Goal: Task Accomplishment & Management: Manage account settings

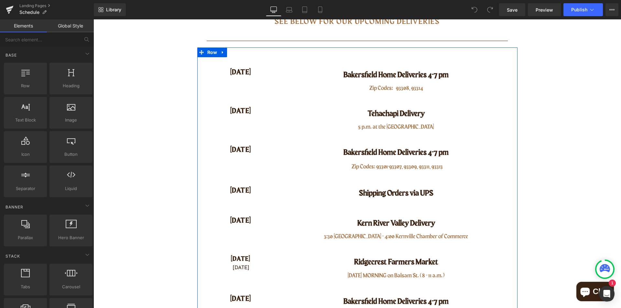
scroll to position [129, 0]
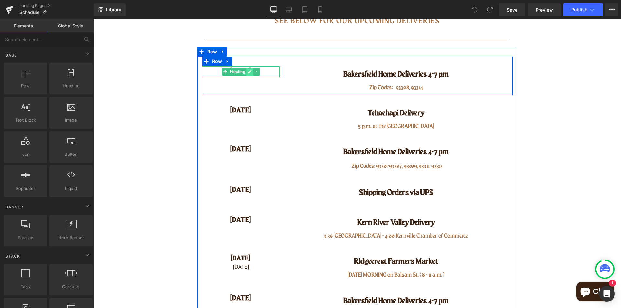
click at [248, 71] on icon at bounding box center [250, 72] width 4 height 4
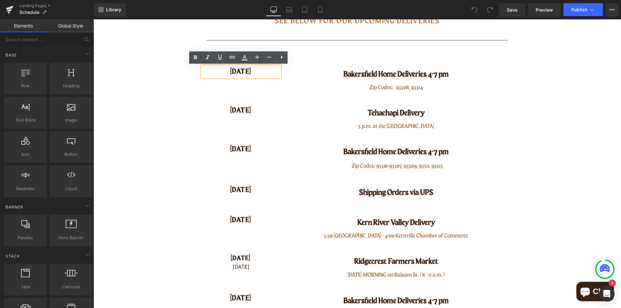
click at [238, 74] on h4 "[DATE]" at bounding box center [241, 71] width 78 height 11
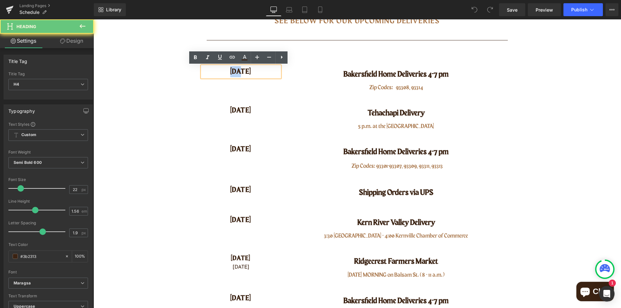
drag, startPoint x: 237, startPoint y: 73, endPoint x: 221, endPoint y: 72, distance: 16.9
click at [221, 72] on h4 "[DATE]" at bounding box center [241, 71] width 78 height 11
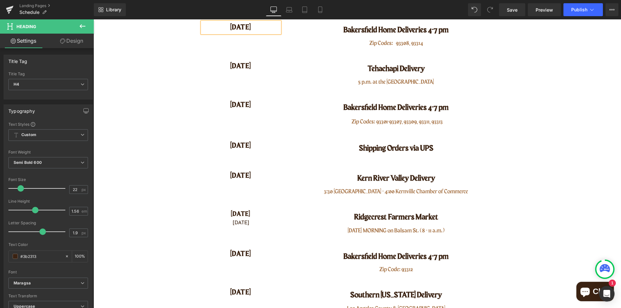
scroll to position [172, 0]
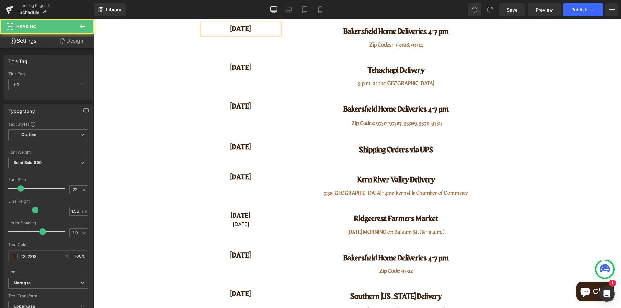
click at [244, 29] on h4 "[DATE]" at bounding box center [241, 29] width 78 height 11
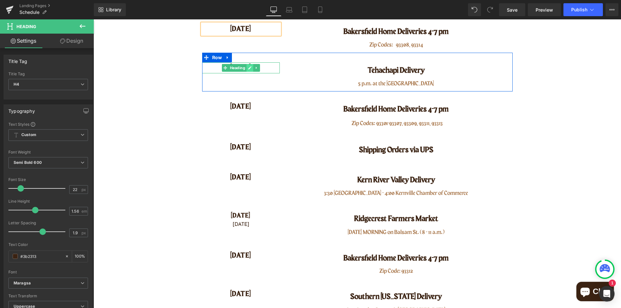
click at [246, 69] on link at bounding box center [249, 68] width 7 height 8
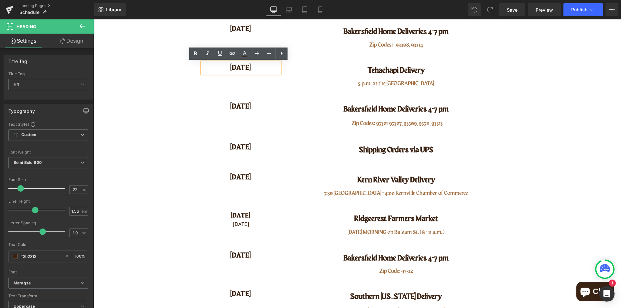
click at [247, 69] on h4 "[DATE]" at bounding box center [241, 67] width 78 height 11
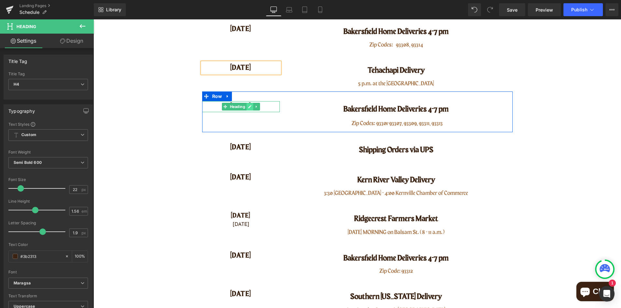
click at [246, 106] on link at bounding box center [249, 107] width 7 height 8
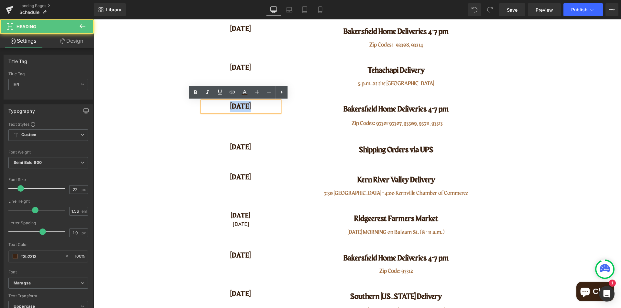
click at [222, 108] on h4 "[DATE]" at bounding box center [241, 106] width 78 height 11
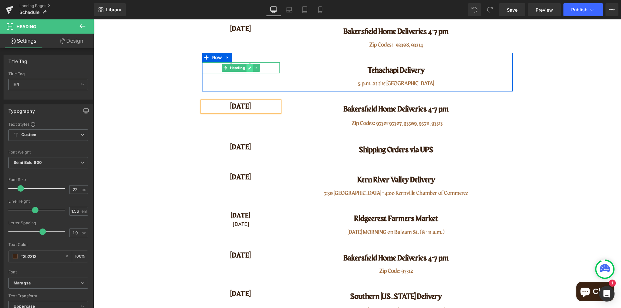
click at [248, 69] on icon at bounding box center [249, 67] width 3 height 3
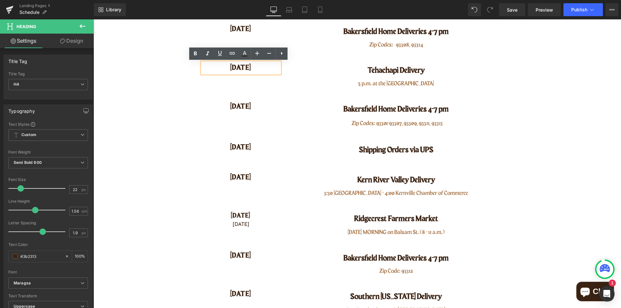
click at [240, 73] on h4 "[DATE]" at bounding box center [241, 67] width 78 height 11
drag, startPoint x: 225, startPoint y: 69, endPoint x: 256, endPoint y: 68, distance: 31.4
click at [256, 68] on h4 "[DATE]" at bounding box center [241, 67] width 78 height 11
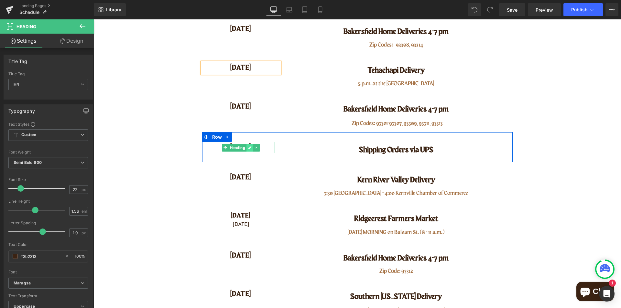
click at [248, 147] on icon at bounding box center [249, 147] width 3 height 3
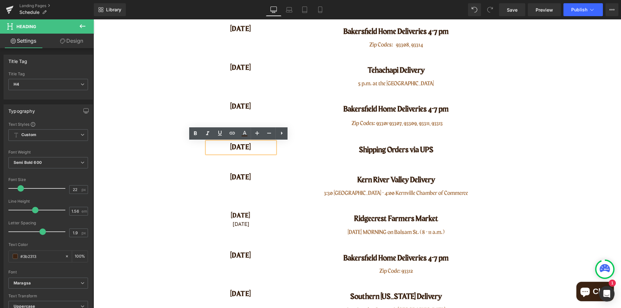
click at [247, 150] on h4 "[DATE]" at bounding box center [241, 147] width 68 height 11
drag, startPoint x: 252, startPoint y: 150, endPoint x: 225, endPoint y: 152, distance: 26.5
click at [225, 152] on h4 "[DATE]" at bounding box center [241, 147] width 68 height 11
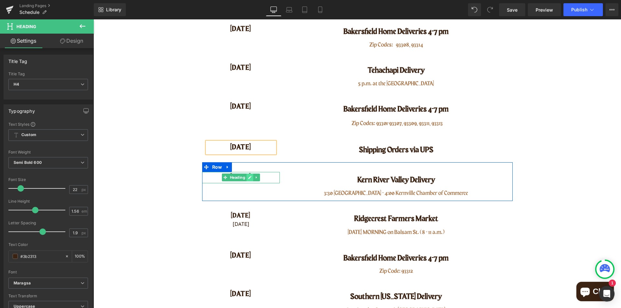
click at [248, 180] on link at bounding box center [249, 178] width 7 height 8
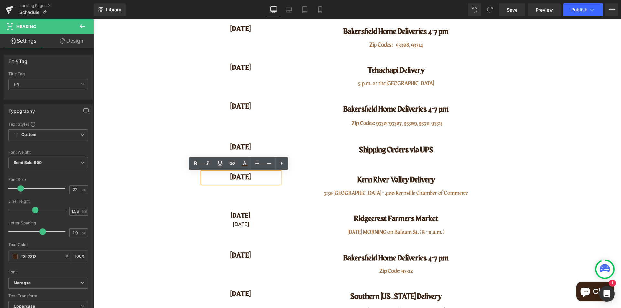
click at [248, 180] on h4 "[DATE]" at bounding box center [241, 177] width 78 height 11
drag, startPoint x: 252, startPoint y: 180, endPoint x: 227, endPoint y: 181, distance: 24.6
click at [227, 181] on h4 "[DATE]" at bounding box center [241, 177] width 78 height 11
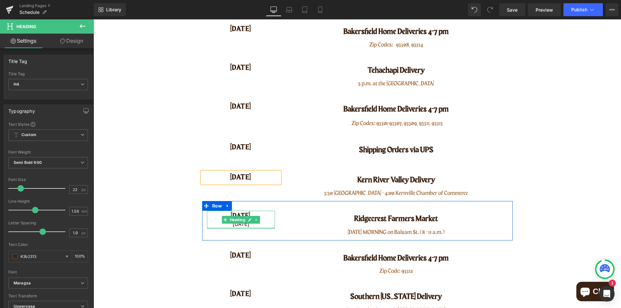
scroll to position [204, 0]
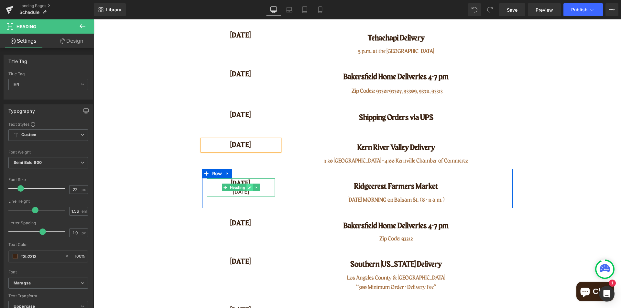
click at [248, 188] on icon at bounding box center [249, 187] width 3 height 3
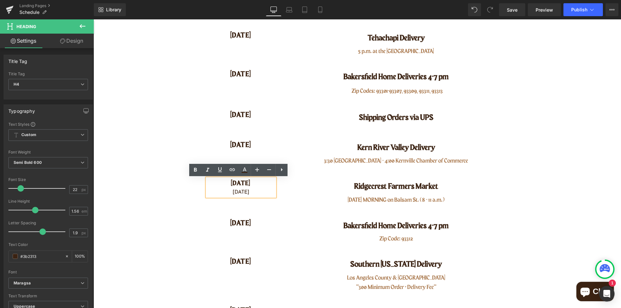
click at [247, 188] on h4 "[DATE]" at bounding box center [241, 183] width 68 height 10
drag, startPoint x: 249, startPoint y: 187, endPoint x: 221, endPoint y: 188, distance: 28.5
click at [221, 188] on h4 "[DATE]" at bounding box center [241, 183] width 68 height 10
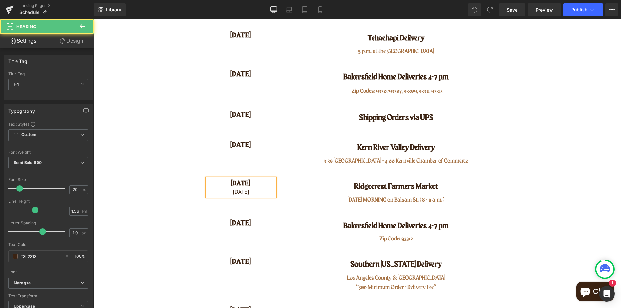
click at [229, 189] on div "[DATE]" at bounding box center [241, 193] width 68 height 8
drag, startPoint x: 224, startPoint y: 193, endPoint x: 252, endPoint y: 189, distance: 28.0
click at [252, 189] on div "[DATE]" at bounding box center [241, 193] width 68 height 8
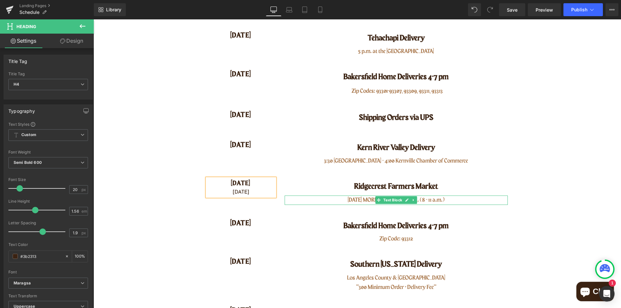
click at [405, 201] on icon at bounding box center [406, 200] width 3 height 3
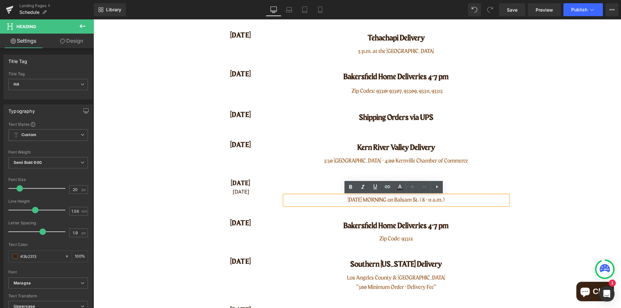
click at [372, 200] on p "[DATE] MORNING on Balsam St. (8 - 11 a.m.)" at bounding box center [396, 200] width 223 height 9
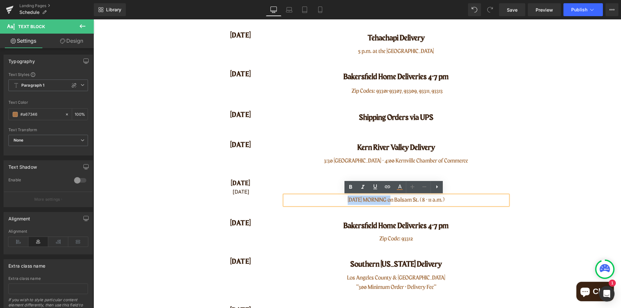
drag, startPoint x: 340, startPoint y: 201, endPoint x: 391, endPoint y: 198, distance: 50.2
click at [391, 198] on p "[DATE] MORNING on Balsam St. (8 - 11 a.m.)" at bounding box center [396, 200] width 223 height 9
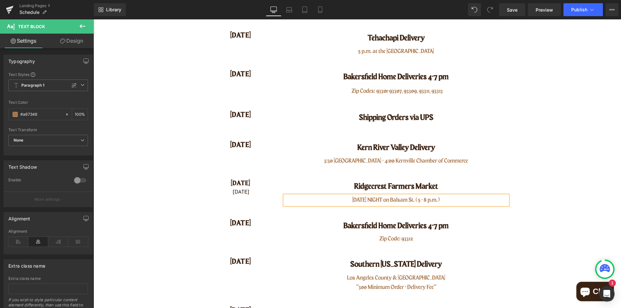
click at [525, 201] on main "[PERSON_NAME] Beef Schedule Heading Row SEE BELOW FOR OUR UPCOMING Deliveries H…" at bounding box center [356, 303] width 527 height 857
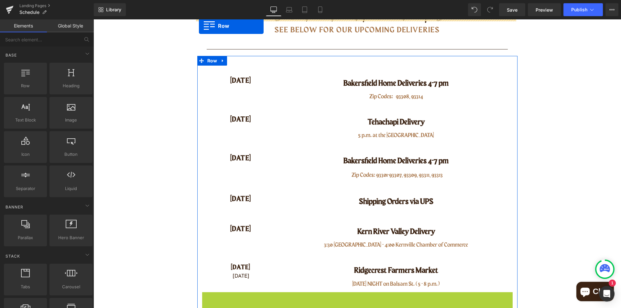
scroll to position [88, 0]
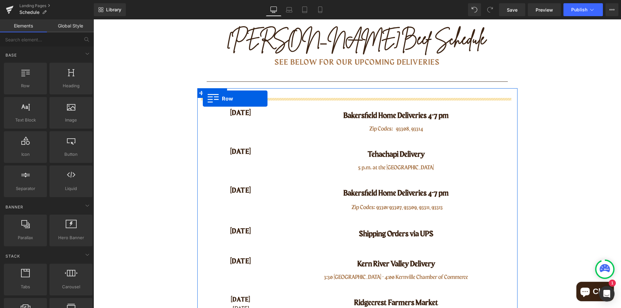
drag, startPoint x: 205, startPoint y: 119, endPoint x: 203, endPoint y: 99, distance: 20.8
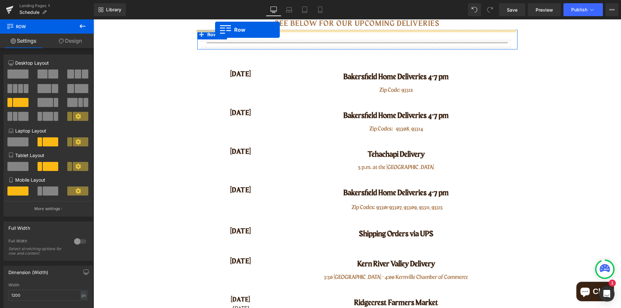
scroll to position [107, 0]
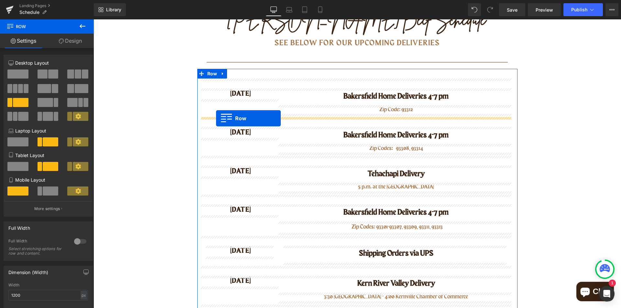
drag, startPoint x: 203, startPoint y: 241, endPoint x: 216, endPoint y: 118, distance: 123.6
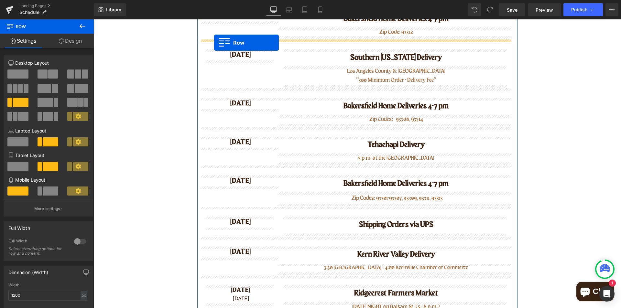
scroll to position [172, 0]
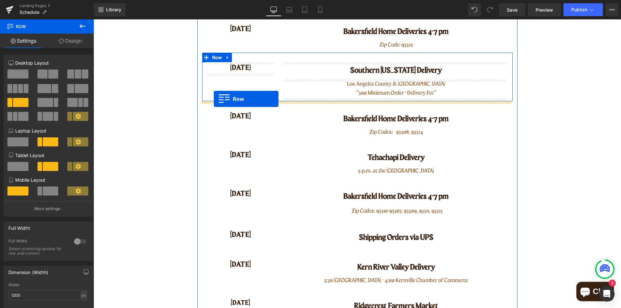
drag, startPoint x: 202, startPoint y: 204, endPoint x: 214, endPoint y: 99, distance: 105.4
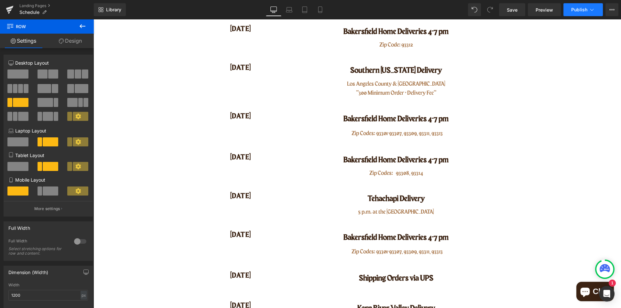
click at [577, 9] on span "Publish" at bounding box center [579, 9] width 16 height 5
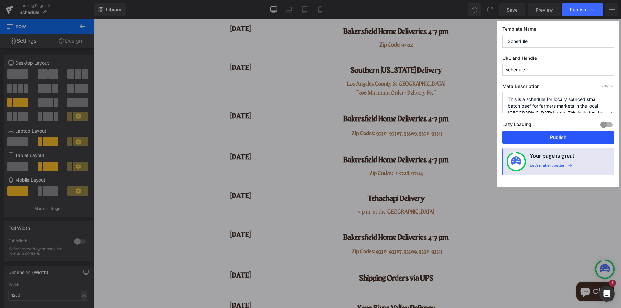
click at [559, 138] on button "Publish" at bounding box center [558, 137] width 112 height 13
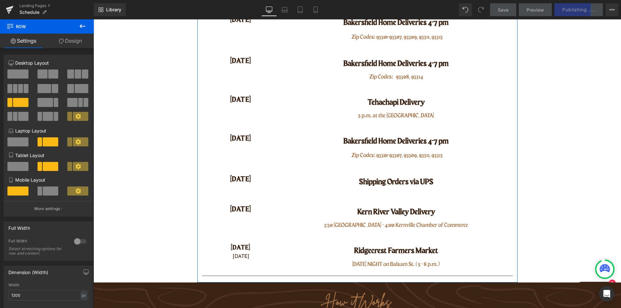
scroll to position [269, 0]
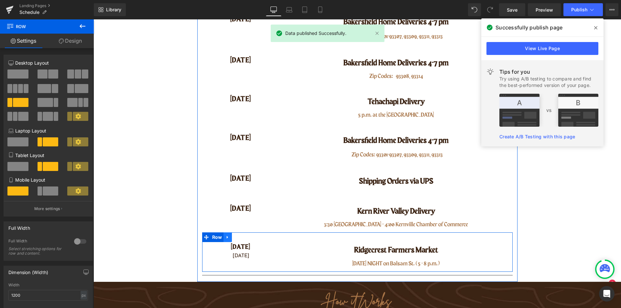
click at [225, 239] on icon at bounding box center [227, 237] width 5 height 5
click at [235, 240] on icon at bounding box center [236, 237] width 5 height 5
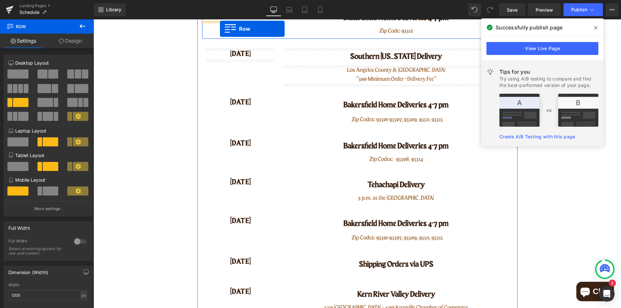
scroll to position [154, 0]
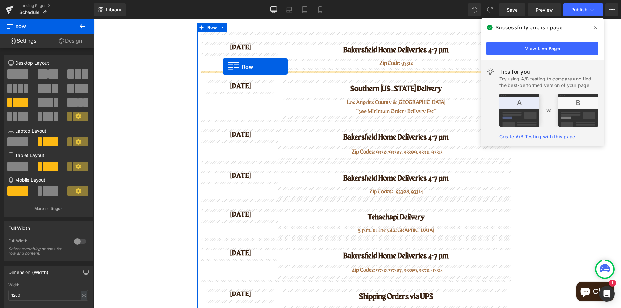
drag, startPoint x: 203, startPoint y: 140, endPoint x: 223, endPoint y: 67, distance: 76.4
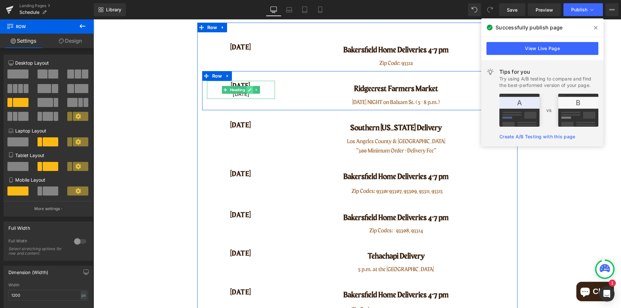
click at [248, 88] on icon at bounding box center [250, 90] width 4 height 4
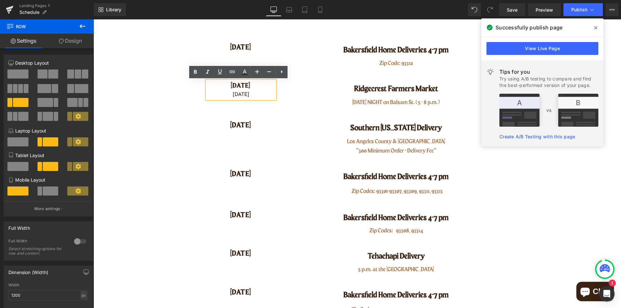
click at [246, 88] on h4 "[DATE]" at bounding box center [241, 86] width 68 height 10
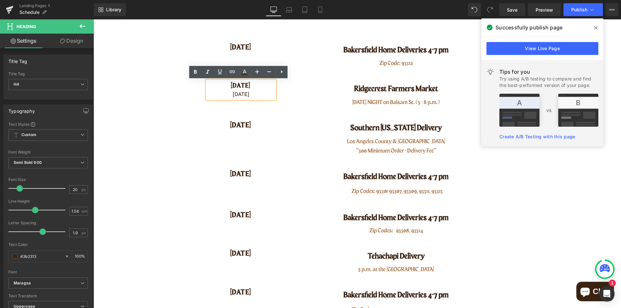
drag, startPoint x: 227, startPoint y: 86, endPoint x: 253, endPoint y: 86, distance: 25.5
click at [253, 86] on h4 "[DATE]" at bounding box center [241, 86] width 68 height 10
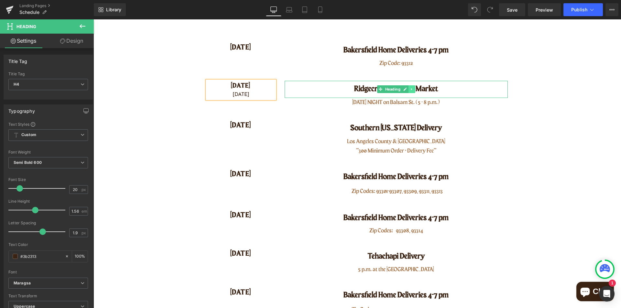
click at [408, 87] on link at bounding box center [411, 89] width 7 height 8
click at [454, 91] on h1 "Ridgecrest Farmers Market" at bounding box center [396, 89] width 223 height 17
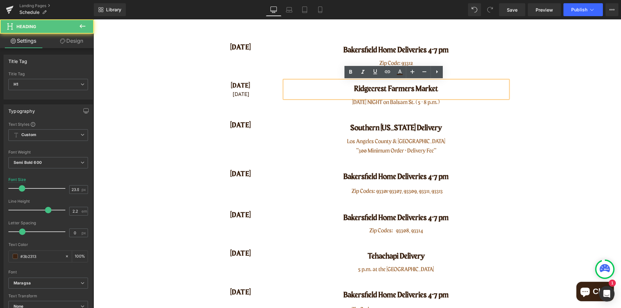
click at [400, 90] on h1 "Ridgecrest Farmers Market" at bounding box center [396, 89] width 223 height 17
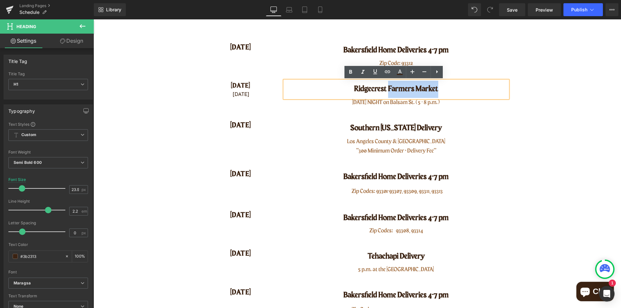
drag, startPoint x: 386, startPoint y: 89, endPoint x: 437, endPoint y: 88, distance: 50.5
click at [437, 88] on h1 "Ridgecrest Farmers Market" at bounding box center [396, 89] width 223 height 17
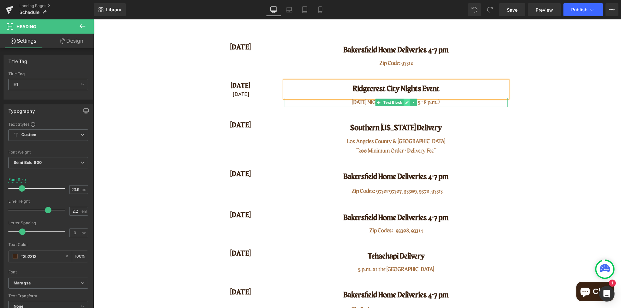
click at [405, 102] on icon at bounding box center [406, 102] width 3 height 3
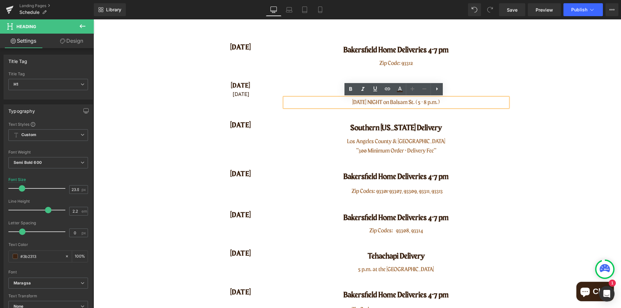
click at [352, 102] on p "[DATE] NIGHT on Balsam St. (5 - 8 p.m.)" at bounding box center [396, 102] width 223 height 9
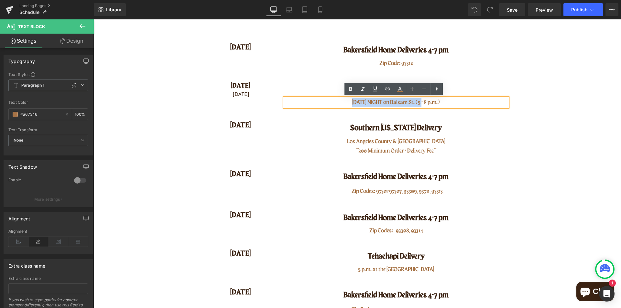
drag, startPoint x: 343, startPoint y: 102, endPoint x: 422, endPoint y: 102, distance: 78.6
click at [422, 102] on p "[DATE] NIGHT on Balsam St. (5 - 8 p.m.)" at bounding box center [396, 102] width 223 height 9
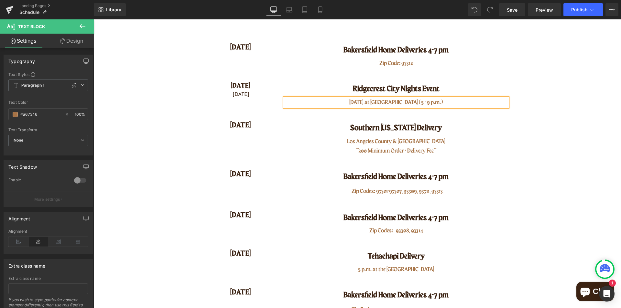
click at [488, 82] on h1 "Ridgecrest City Nights Event" at bounding box center [396, 89] width 223 height 17
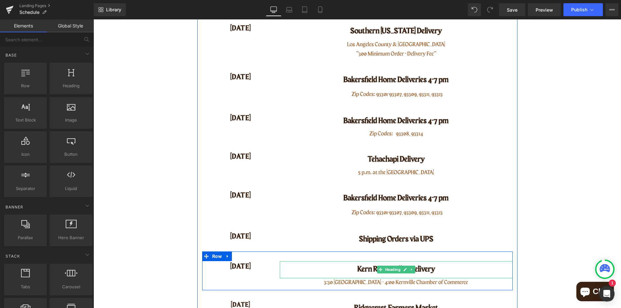
scroll to position [89, 0]
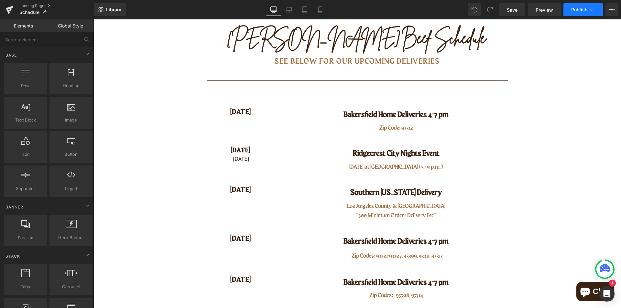
click at [581, 11] on span "Publish" at bounding box center [579, 9] width 16 height 5
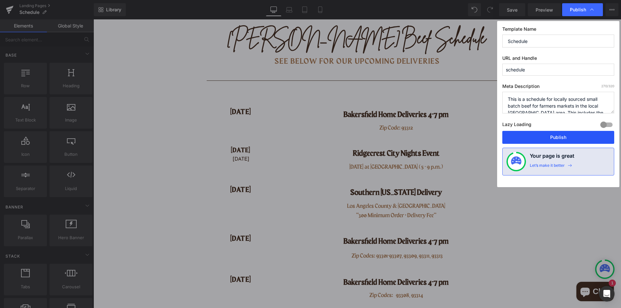
click at [560, 137] on button "Publish" at bounding box center [558, 137] width 112 height 13
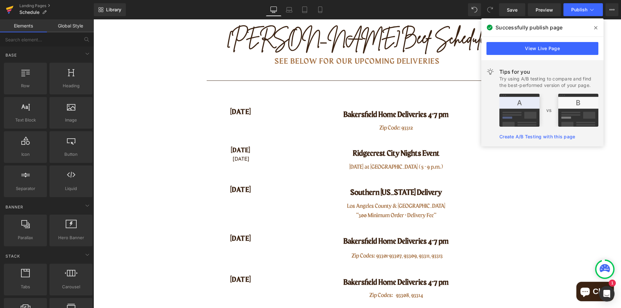
click at [12, 9] on icon at bounding box center [10, 10] width 8 height 16
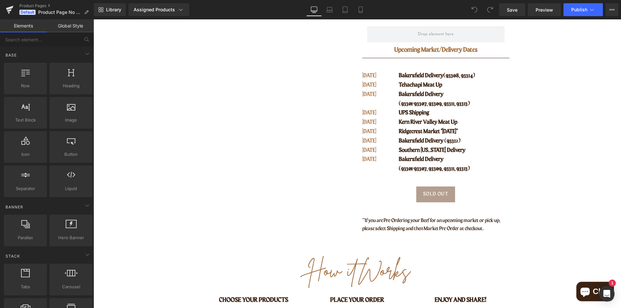
scroll to position [226, 0]
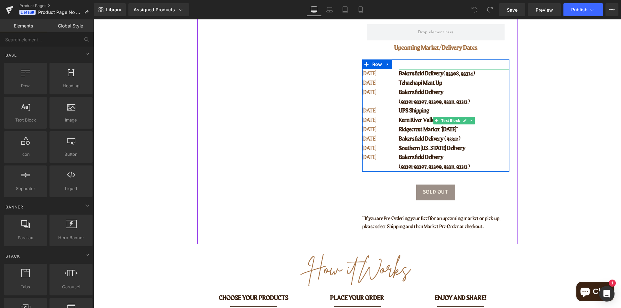
click at [433, 104] on span "(93301-93307, 93309, 93311, 93313)" at bounding box center [434, 102] width 71 height 6
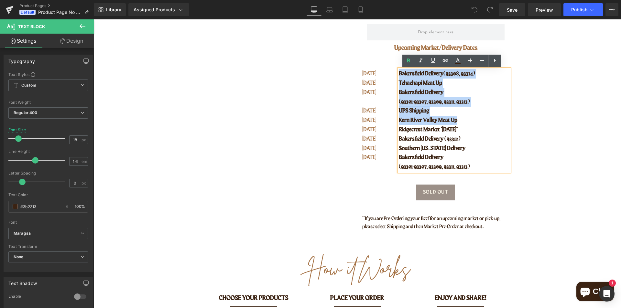
drag, startPoint x: 461, startPoint y: 120, endPoint x: 396, endPoint y: 74, distance: 79.6
click at [399, 74] on div "Bakersfield Delivery (93308, 93314) Tehachapi Meat Up Bakersfield Delivery (933…" at bounding box center [454, 120] width 110 height 103
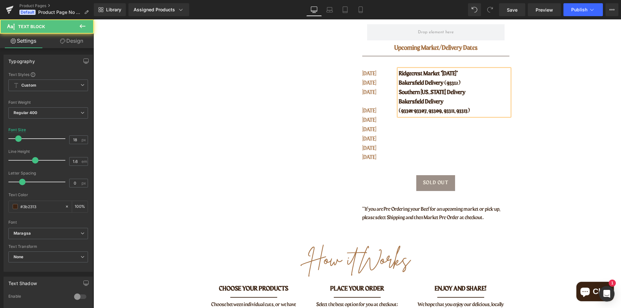
click at [479, 112] on p "(93301-93307, 93309, 93311, 93313)" at bounding box center [454, 110] width 110 height 9
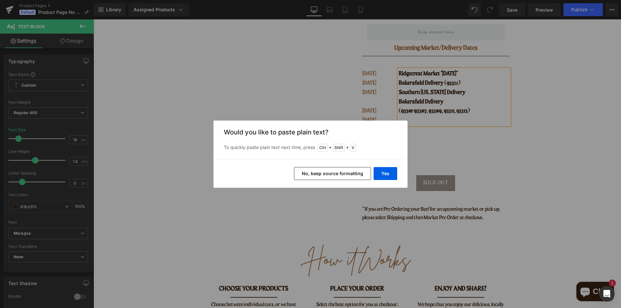
click at [346, 171] on button "No, keep source formatting" at bounding box center [332, 173] width 77 height 13
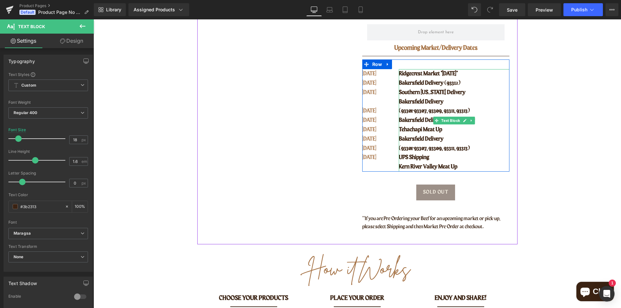
click at [470, 160] on p "UPS Shipping" at bounding box center [454, 157] width 110 height 9
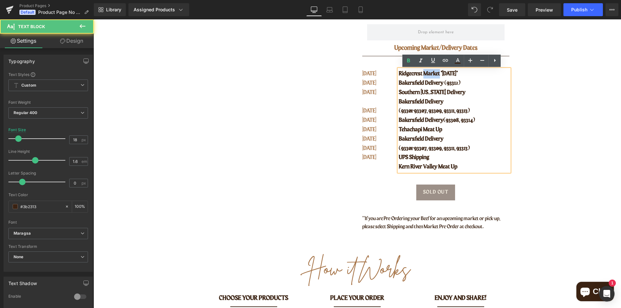
drag, startPoint x: 422, startPoint y: 74, endPoint x: 437, endPoint y: 71, distance: 15.2
click at [437, 71] on span "Ridgecrest Market *SATURDAY*" at bounding box center [428, 74] width 59 height 6
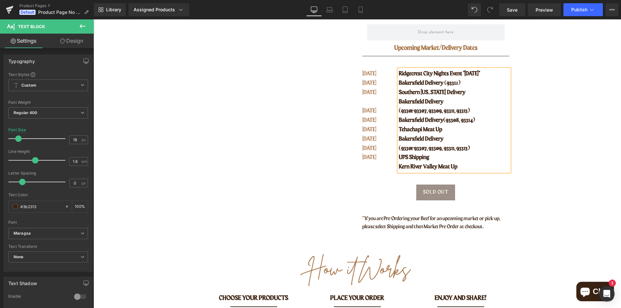
drag, startPoint x: 496, startPoint y: 74, endPoint x: 396, endPoint y: 70, distance: 99.4
click at [399, 70] on p "Ridgecrest City Nights Event *SATURDAY*" at bounding box center [454, 73] width 110 height 9
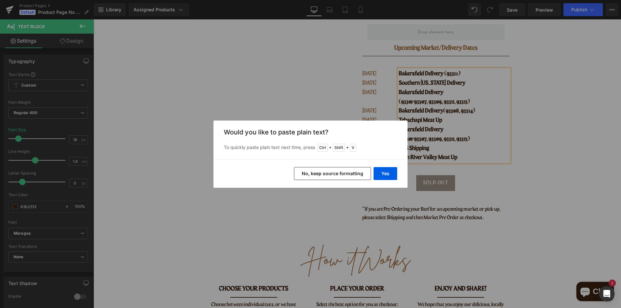
click at [324, 174] on button "No, keep source formatting" at bounding box center [332, 173] width 77 height 13
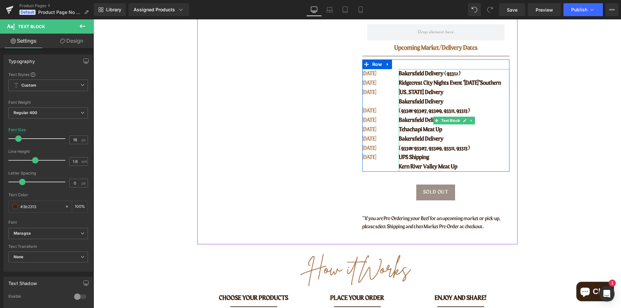
click at [426, 91] on span "Southern [US_STATE] Delivery" at bounding box center [450, 87] width 102 height 15
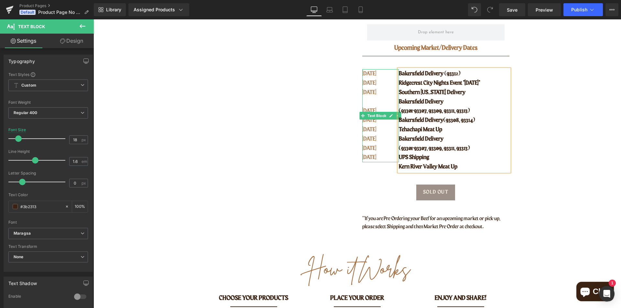
click at [379, 90] on p "[DATE]" at bounding box center [376, 92] width 28 height 9
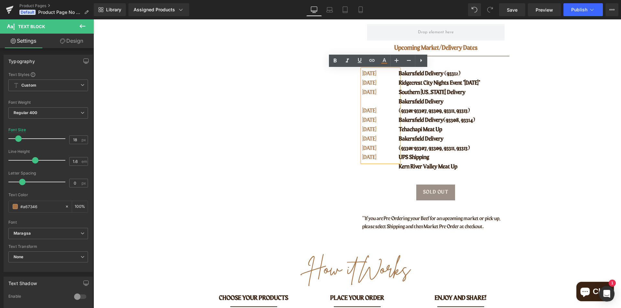
click at [379, 139] on p "[DATE]" at bounding box center [376, 139] width 28 height 9
drag, startPoint x: 379, startPoint y: 131, endPoint x: 360, endPoint y: 75, distance: 59.2
click at [362, 75] on div "AUG 5 AUG 7 AUG 12 AUG 12 AUG 14 AUG 16 AUG 19 AUG 25 AUG 26" at bounding box center [380, 115] width 37 height 93
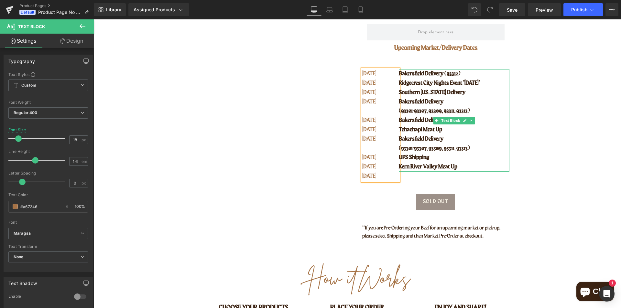
click at [456, 167] on p "Kern River Valley Meat Up" at bounding box center [454, 166] width 110 height 9
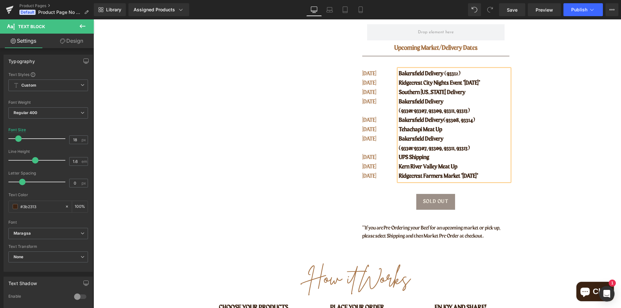
drag, startPoint x: 499, startPoint y: 174, endPoint x: 397, endPoint y: 72, distance: 144.1
click at [399, 72] on div "Bakersfield Delivery (93312) Ridgecrest City Nights Event *SATURDAY* Southern C…" at bounding box center [454, 125] width 110 height 112
copy div "Bakersfield Delivery (93312) Ridgecrest City Nights Event *SATURDAY* Southern C…"
click at [571, 8] on button "Publish" at bounding box center [582, 9] width 39 height 13
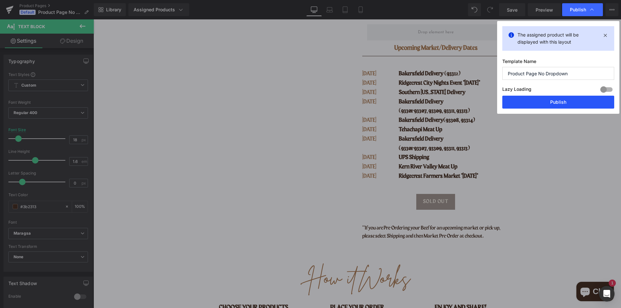
click at [560, 103] on button "Publish" at bounding box center [558, 102] width 112 height 13
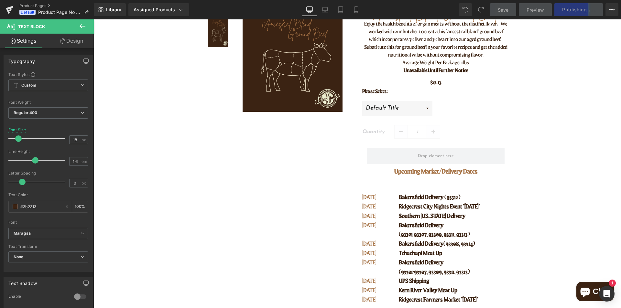
scroll to position [0, 0]
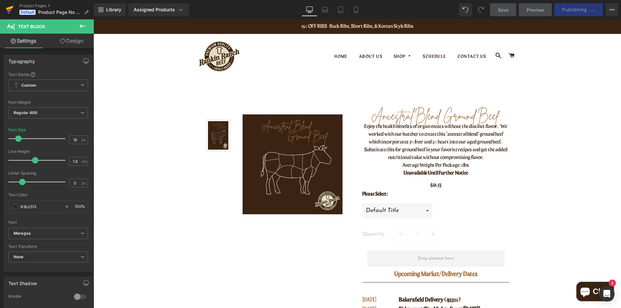
click at [9, 14] on icon at bounding box center [10, 10] width 8 height 16
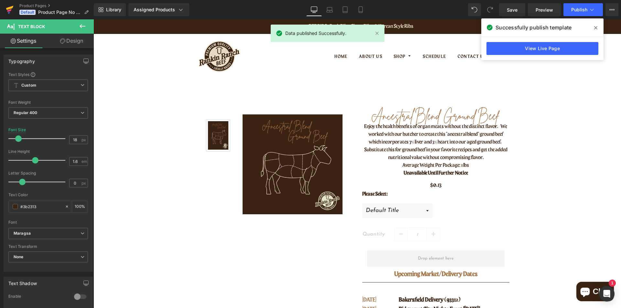
click at [10, 7] on icon at bounding box center [9, 8] width 7 height 4
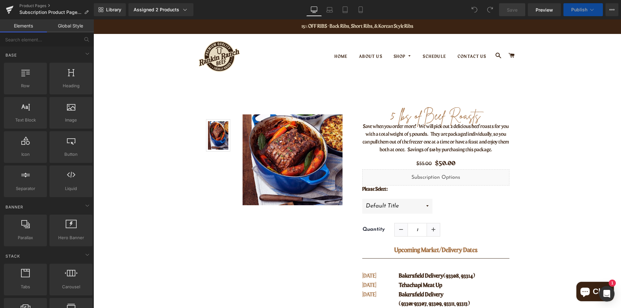
scroll to position [97, 0]
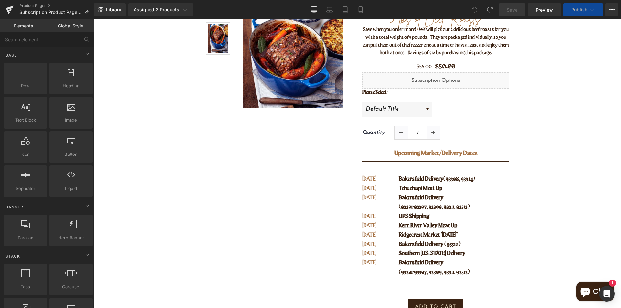
click at [430, 216] on p "UPS Shipping" at bounding box center [454, 216] width 110 height 9
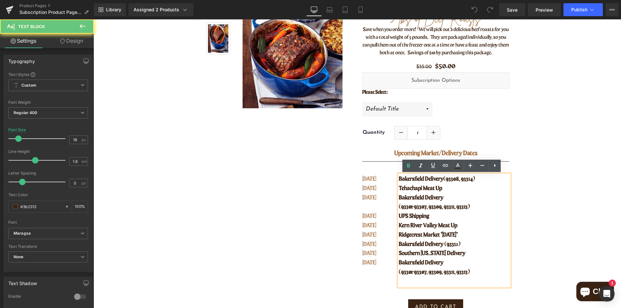
click at [425, 223] on span "Kern River Valley Meat Up" at bounding box center [428, 226] width 59 height 6
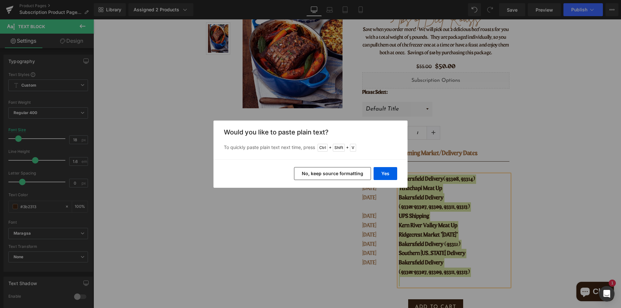
click at [352, 172] on button "No, keep source formatting" at bounding box center [332, 173] width 77 height 13
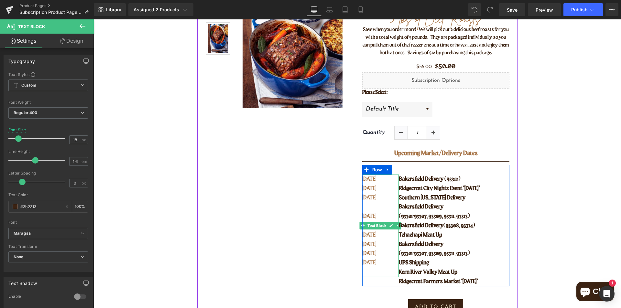
click at [373, 202] on p "[DATE]" at bounding box center [376, 197] width 28 height 9
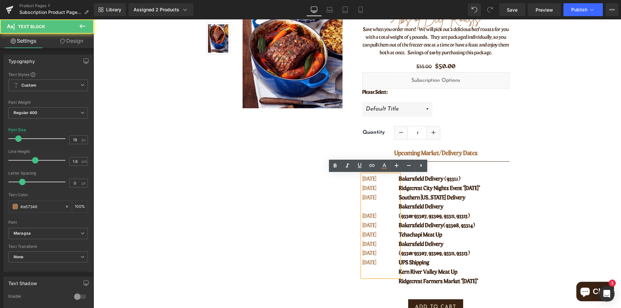
click at [379, 217] on p "[DATE]" at bounding box center [376, 216] width 28 height 9
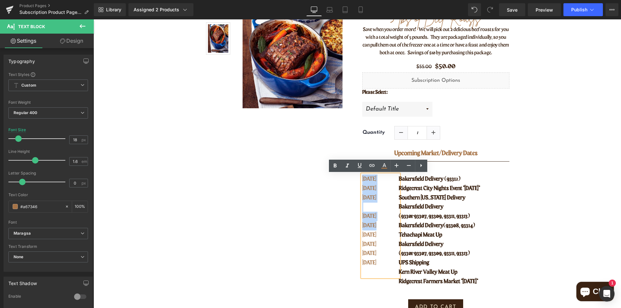
drag, startPoint x: 379, startPoint y: 227, endPoint x: 357, endPoint y: 180, distance: 52.1
click at [357, 180] on div "5 lbs of Beef Roasts (P) Title Save when you order more! We will pick out 2 del…" at bounding box center [435, 177] width 157 height 339
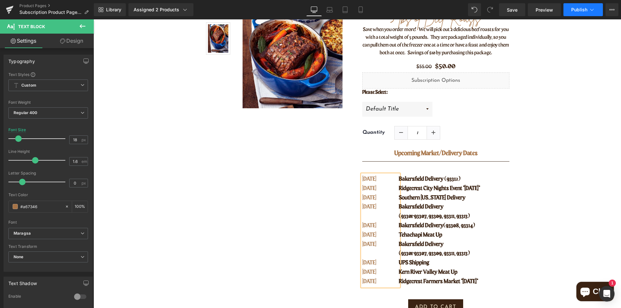
click at [575, 8] on span "Publish" at bounding box center [579, 9] width 16 height 5
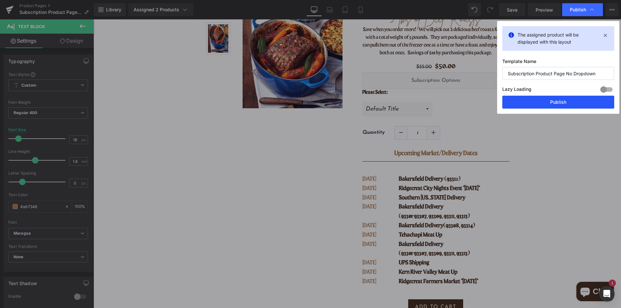
click at [554, 103] on button "Publish" at bounding box center [558, 102] width 112 height 13
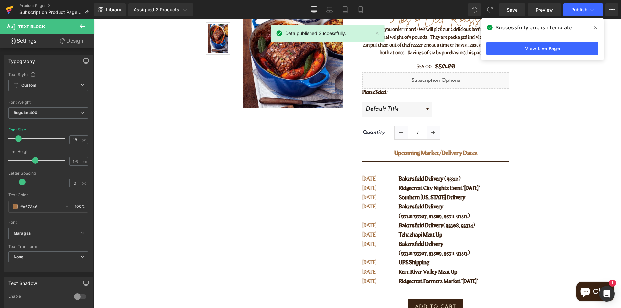
click at [8, 6] on icon at bounding box center [10, 10] width 8 height 16
